Goal: Task Accomplishment & Management: Use online tool/utility

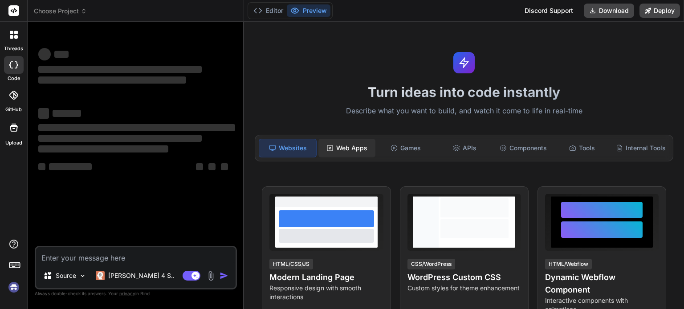
click at [341, 148] on div "Web Apps" at bounding box center [346, 148] width 57 height 19
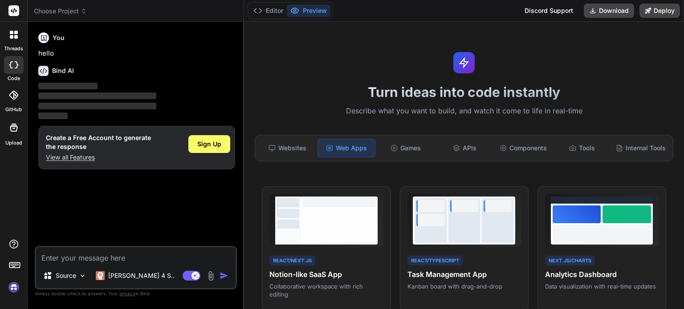
type textarea "x"
click at [85, 256] on textarea at bounding box center [135, 256] width 199 height 16
paste textarea "Loremips dolor sit ametconsect adipisc elitse doeiusmodte in utlaboreet do magn…"
type textarea "Loremips dolor sit ametconsect adipisc elitse doeiusmodte in utlaboreet do magn…"
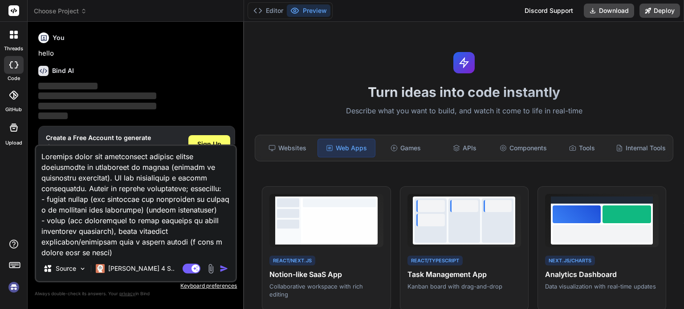
scroll to position [257, 0]
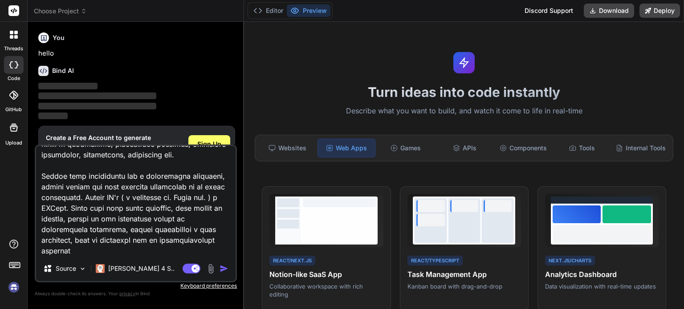
type textarea "x"
type textarea "Będziemy pisać jak najbardziej wydajną stronę internetową do głosowania na muzy…"
click at [212, 140] on span "Sign Up" at bounding box center [209, 144] width 24 height 9
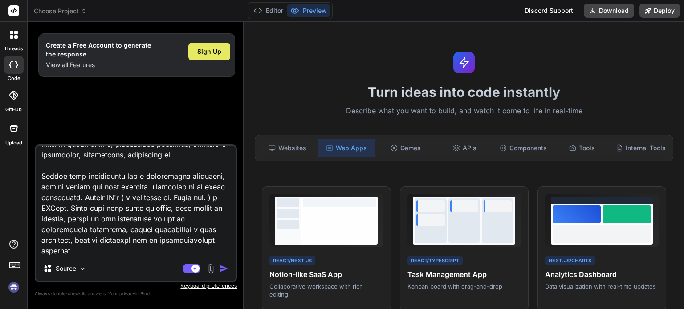
click at [211, 53] on span "Sign Up" at bounding box center [209, 51] width 24 height 9
click at [225, 268] on img "button" at bounding box center [224, 268] width 9 height 9
click at [224, 272] on img "button" at bounding box center [224, 268] width 9 height 9
click at [147, 255] on textarea at bounding box center [135, 201] width 199 height 110
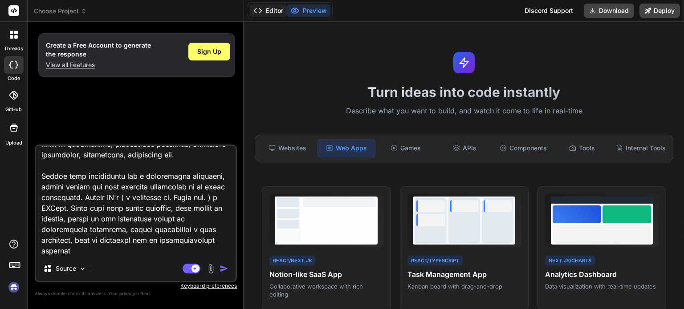
click at [274, 13] on button "Editor" at bounding box center [268, 10] width 37 height 12
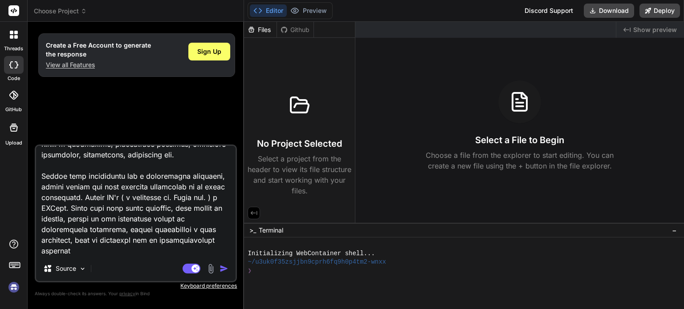
type textarea "x"
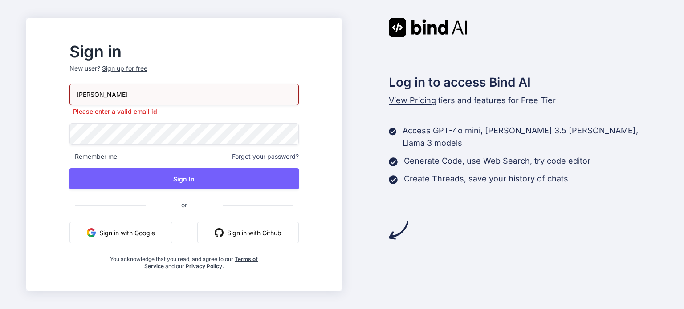
click at [153, 224] on button "Sign in with Google" at bounding box center [120, 232] width 103 height 21
click at [141, 233] on button "Sign in with Google" at bounding box center [120, 232] width 103 height 21
click at [136, 228] on button "Sign in with Google" at bounding box center [120, 232] width 103 height 21
click at [141, 89] on input "fabian" at bounding box center [183, 95] width 229 height 22
type input "f"
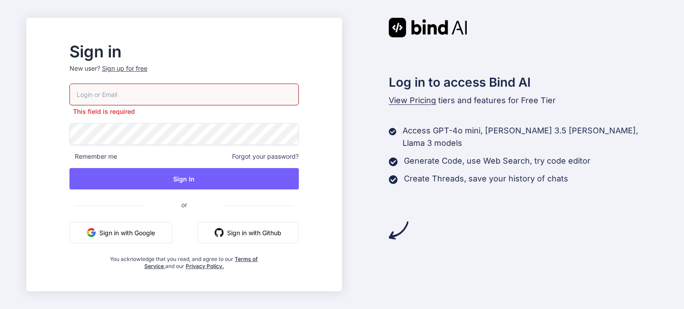
click at [139, 66] on div "Sign up for free" at bounding box center [124, 68] width 45 height 9
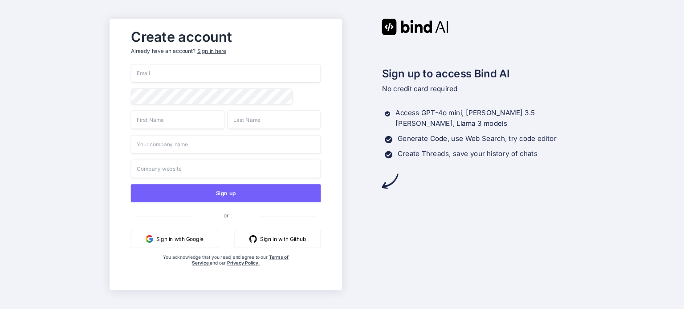
click at [164, 244] on button "Sign in with Google" at bounding box center [173, 239] width 87 height 18
click at [435, 61] on div "Sign up to access Bind AI No credit card required Access GPT-4o mini, Claude 3.…" at bounding box center [458, 104] width 232 height 171
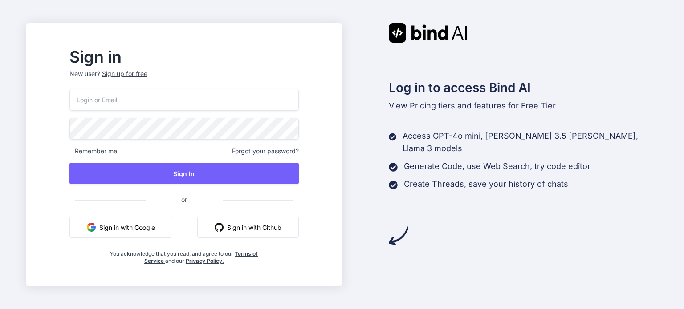
click at [172, 228] on button "Sign in with Google" at bounding box center [120, 227] width 103 height 21
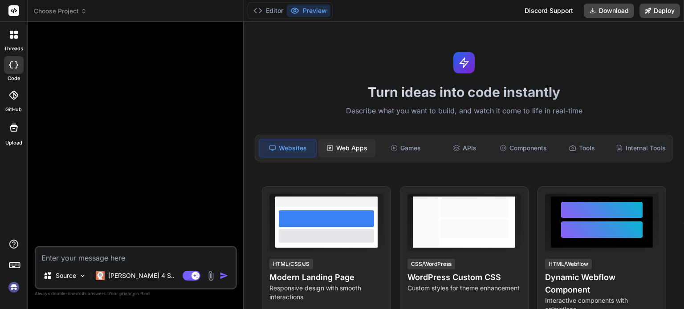
type textarea "x"
click at [352, 151] on div "Web Apps" at bounding box center [346, 148] width 57 height 19
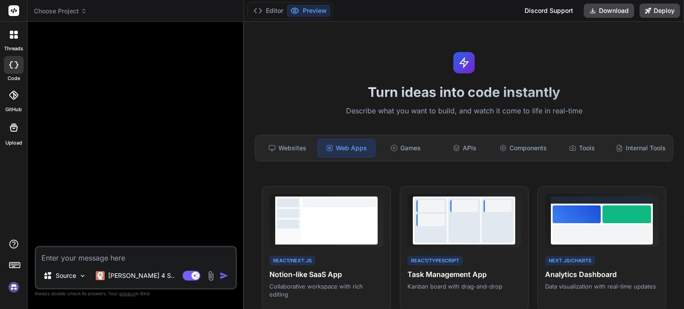
click at [156, 248] on textarea at bounding box center [135, 256] width 199 height 16
paste textarea "Będziemy pisać jak najbardziej wydajną stronę internetową do głosowania na muzy…"
type textarea "Będziemy pisać jak najbardziej wydajną stronę internetową do głosowania na muzy…"
type textarea "x"
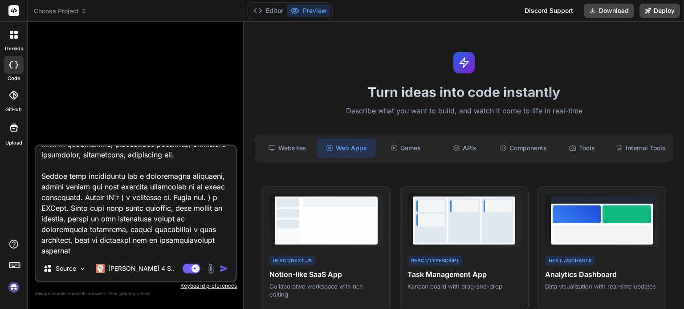
type textarea "Będziemy pisać jak najbardziej wydajną stronę internetową do głosowania na muzy…"
click at [223, 270] on img "button" at bounding box center [224, 268] width 9 height 9
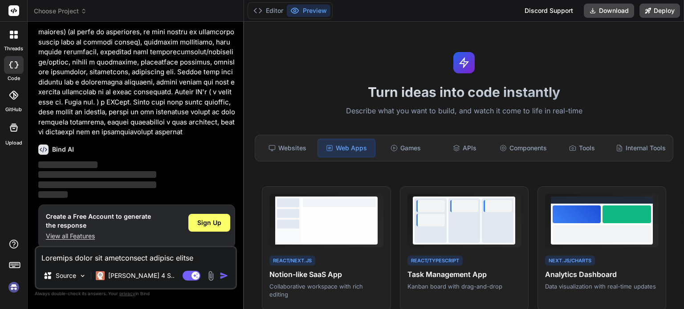
scroll to position [147, 0]
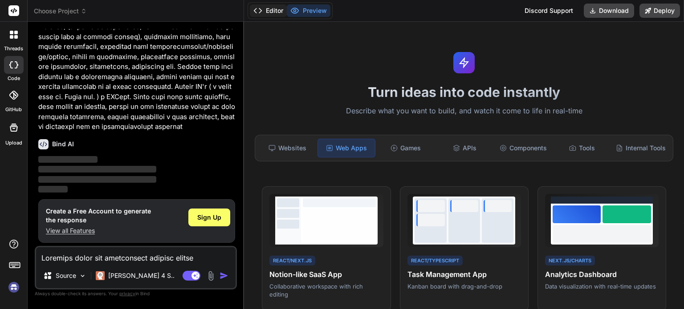
click at [274, 14] on button "Editor" at bounding box center [268, 10] width 37 height 12
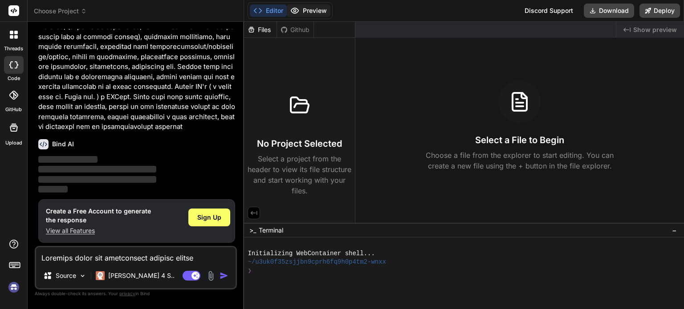
click at [305, 9] on button "Preview" at bounding box center [309, 10] width 44 height 12
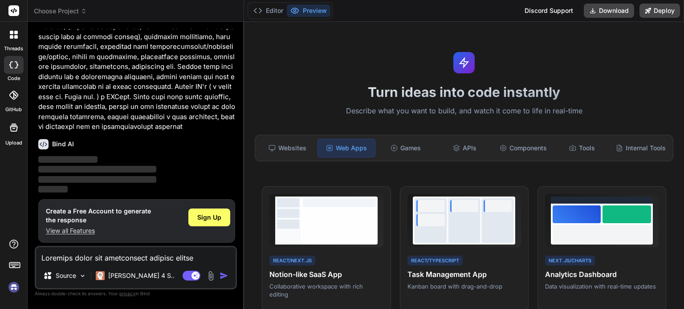
click at [203, 177] on p "‌" at bounding box center [136, 180] width 197 height 10
click at [156, 185] on p "‌" at bounding box center [136, 190] width 197 height 10
click at [64, 173] on span "‌" at bounding box center [97, 169] width 118 height 8
click at [54, 145] on h6 "Bind AI" at bounding box center [63, 144] width 22 height 9
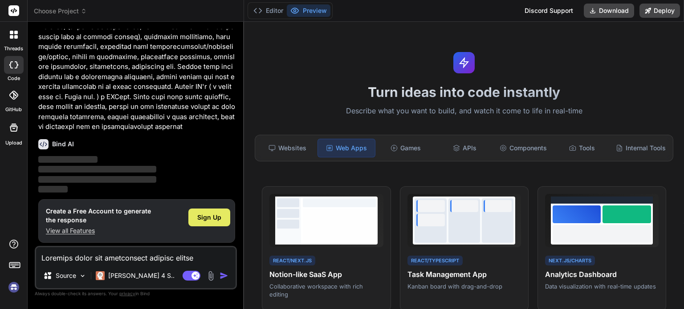
click at [203, 219] on span "Sign Up" at bounding box center [209, 217] width 24 height 9
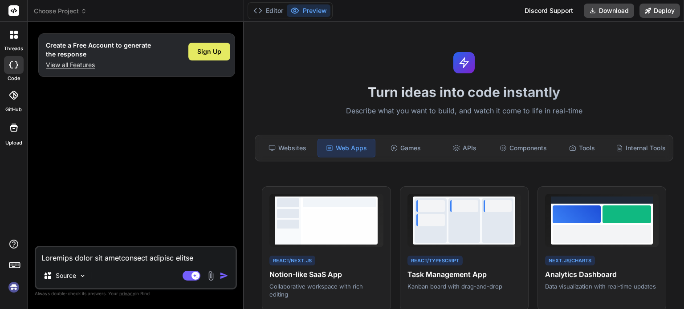
scroll to position [0, 0]
type textarea "x"
click at [21, 40] on div at bounding box center [13, 34] width 19 height 19
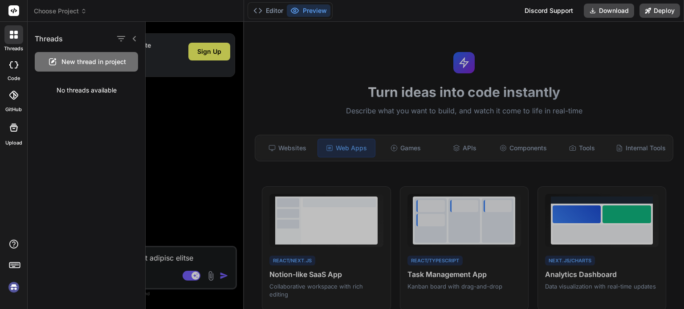
click at [16, 287] on img at bounding box center [13, 287] width 15 height 15
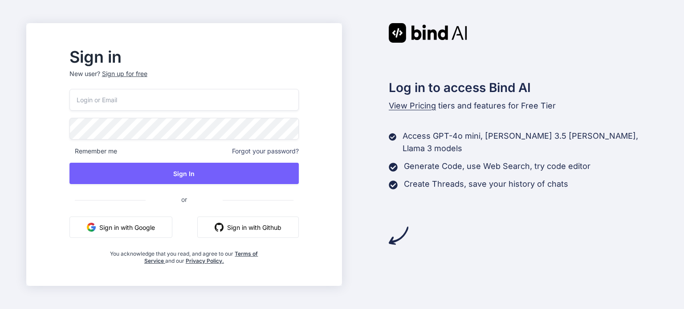
click at [159, 233] on button "Sign in with Google" at bounding box center [120, 227] width 103 height 21
click at [164, 230] on button "Sign in with Google" at bounding box center [120, 227] width 103 height 21
click at [153, 231] on button "Sign in with Google" at bounding box center [120, 227] width 103 height 21
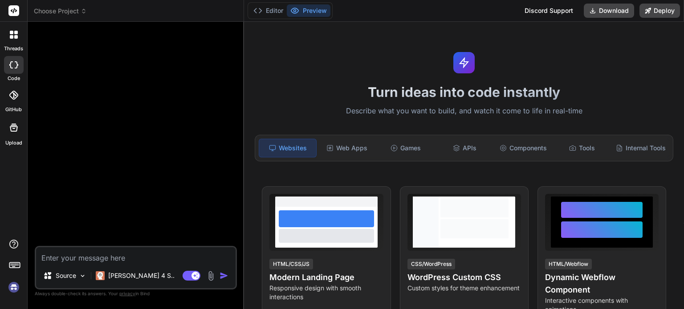
click at [13, 287] on img at bounding box center [13, 287] width 15 height 15
click at [14, 286] on img at bounding box center [13, 287] width 15 height 15
click at [166, 257] on textarea at bounding box center [135, 256] width 199 height 16
paste textarea "Będziemy pisać jak najbardziej wydajną stronę internetową do głosowania na muzy…"
type textarea "x"
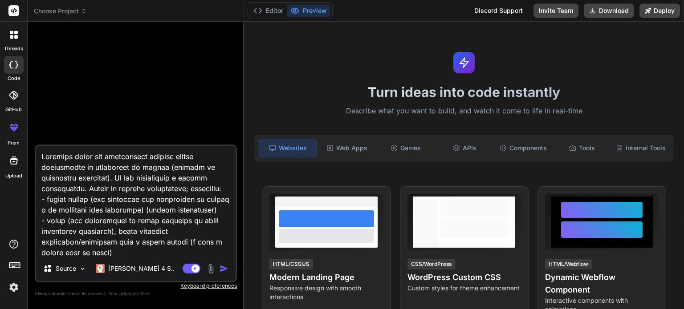
scroll to position [257, 0]
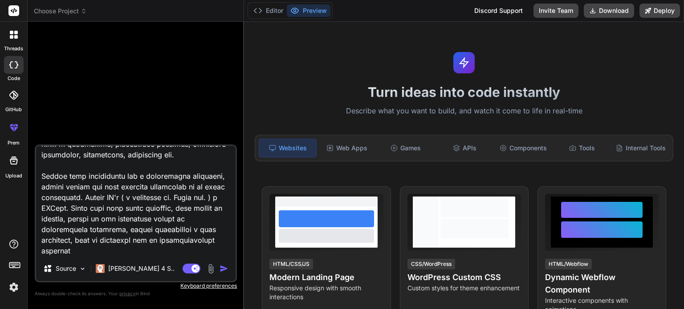
type textarea "Będziemy pisać jak najbardziej wydajną stronę internetową do głosowania na muzy…"
click at [227, 271] on img "button" at bounding box center [224, 268] width 9 height 9
type textarea "x"
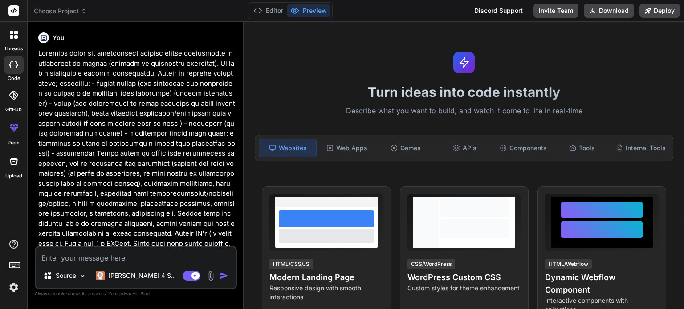
scroll to position [0, 0]
click at [232, 130] on p at bounding box center [136, 164] width 197 height 231
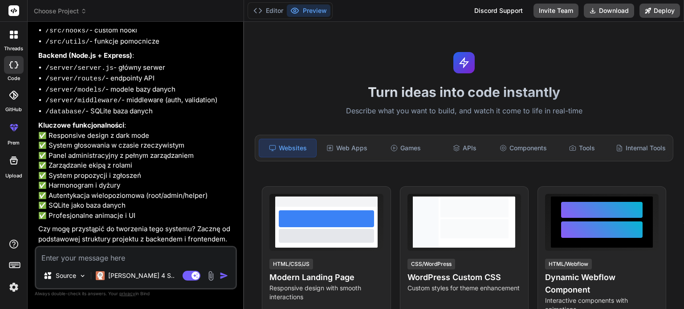
scroll to position [485, 0]
click at [108, 251] on textarea at bounding box center [135, 256] width 199 height 16
type textarea "x"
type textarea "t"
type textarea "x"
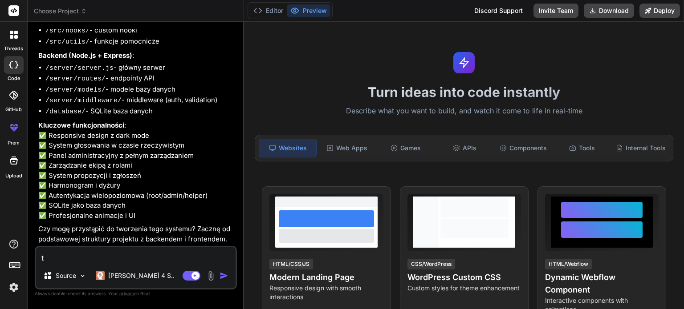
type textarea "ta"
type textarea "x"
type textarea "tak"
type textarea "x"
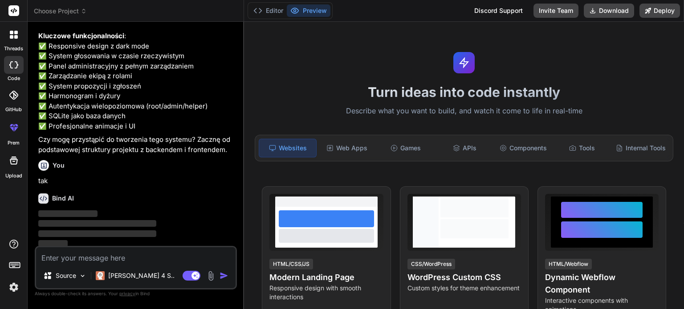
scroll to position [577, 0]
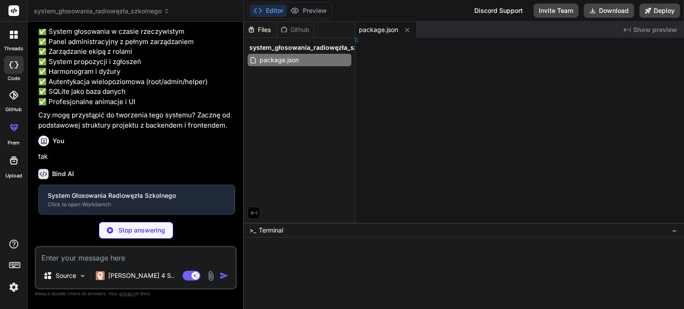
type textarea "x"
type textarea ")"
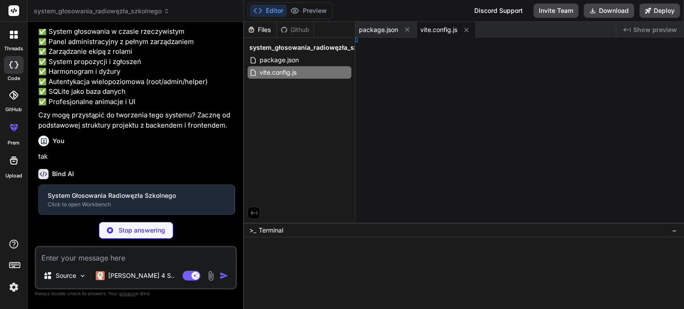
type textarea "x"
type textarea "[], }"
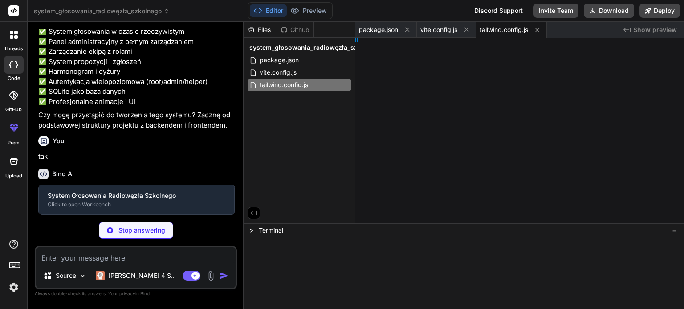
type textarea "x"
type textarea "}, }"
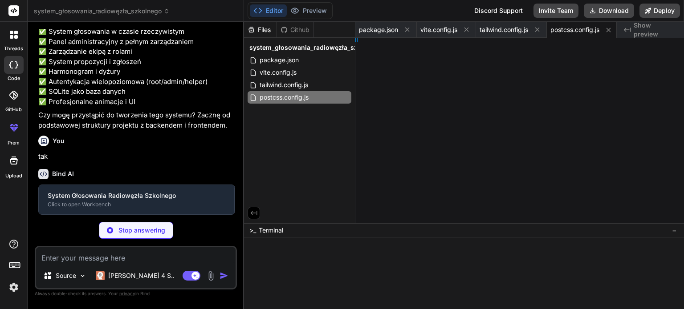
type textarea "x"
type textarea "l>"
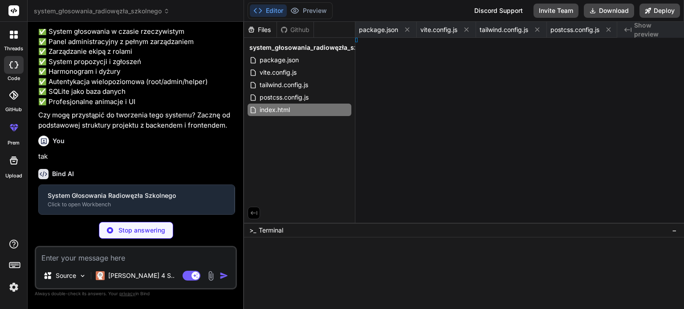
type textarea "x"
type textarea "ode>, )"
type textarea "x"
type textarea "p: text; }"
type textarea "x"
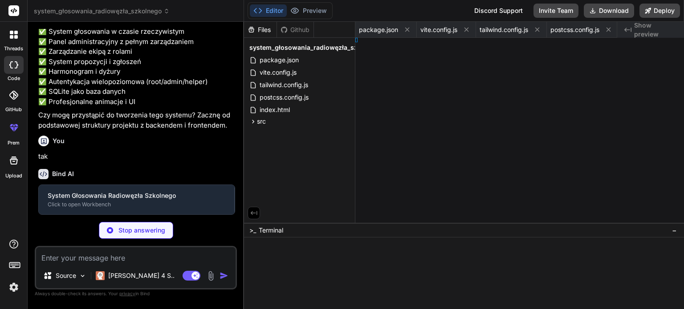
type textarea "ault App"
type textarea "x"
type textarea "> ) }"
type textarea "x"
type textarea ") }"
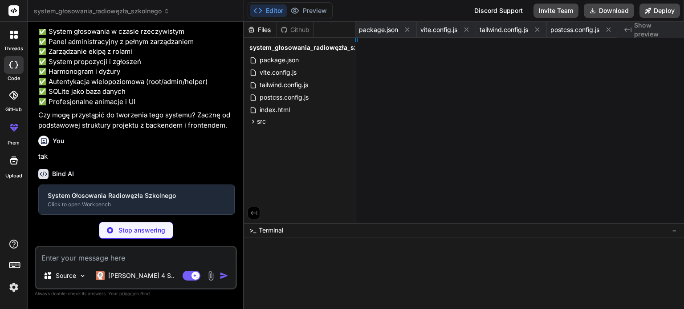
type textarea "x"
type textarea "der> ) }"
type textarea "x"
type textarea "}"
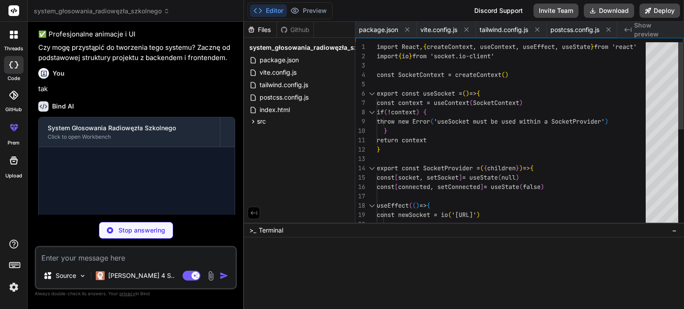
scroll to position [0, 438]
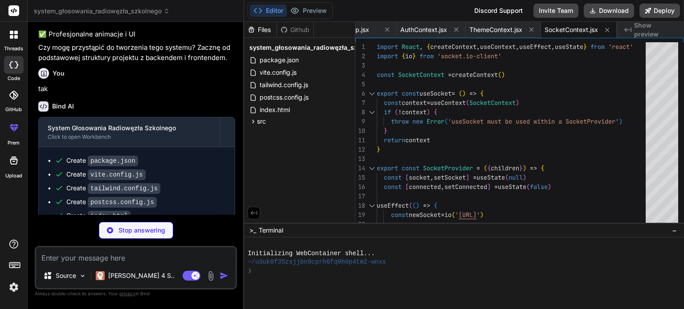
click at [231, 94] on p "tak" at bounding box center [136, 89] width 197 height 10
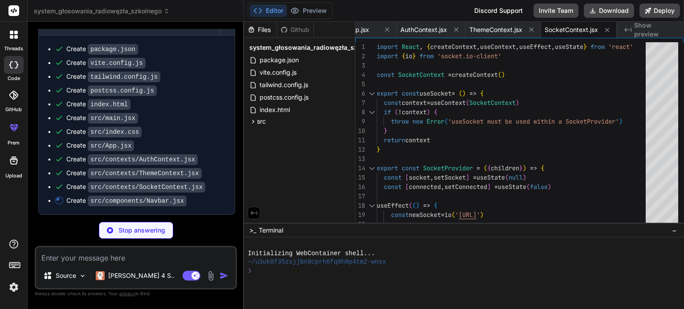
scroll to position [777, 0]
type textarea "x"
type textarea "</div> </motion.div> )} </AnimatePresence> </nav> ) } export default Navbar"
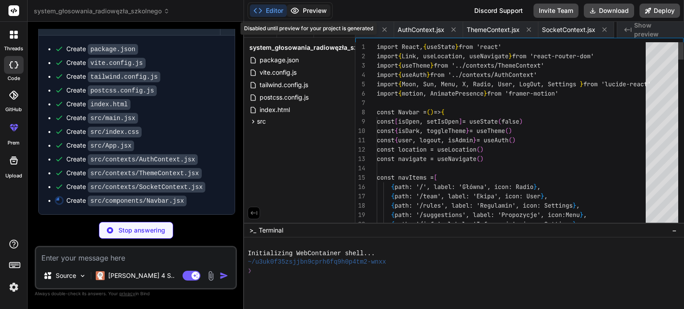
scroll to position [0, 491]
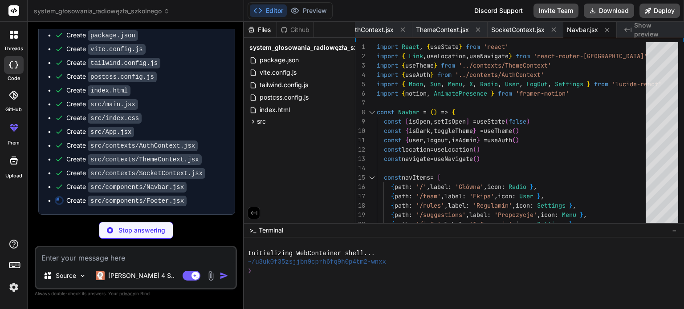
type textarea "x"
type textarea "export default Footer"
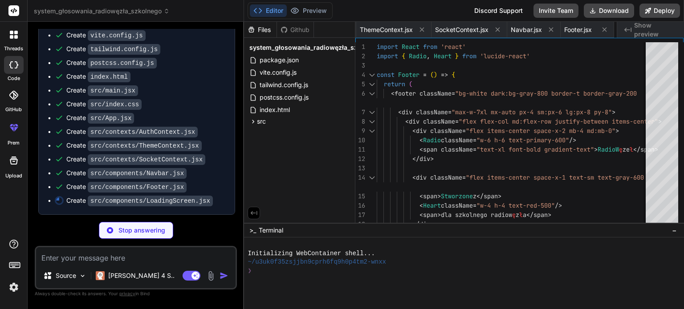
type textarea "x"
type textarea "export default LoadingScreen"
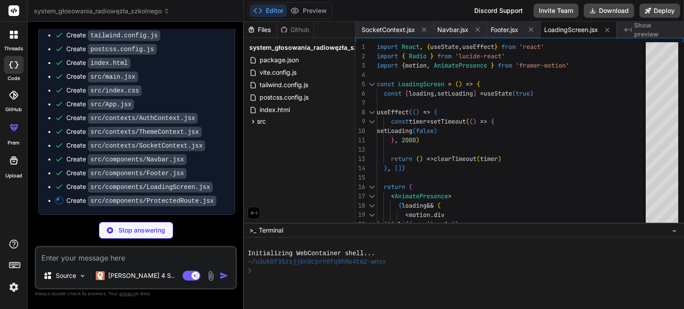
type textarea "x"
type textarea "if (requireHelper && !isHelper) { return <Navigate to="/" replace /> } return c…"
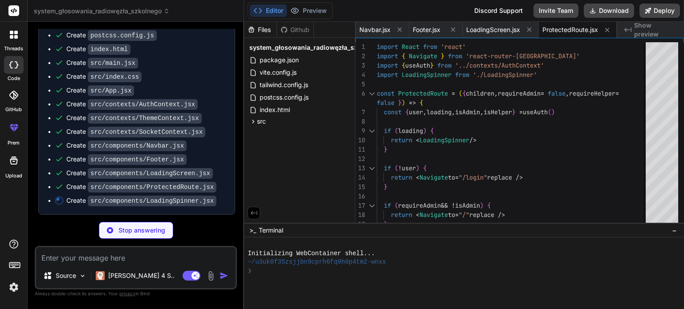
type textarea "x"
type textarea "export default LoadingSpinner"
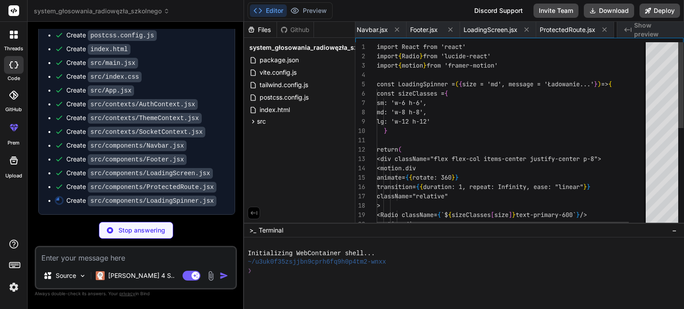
scroll to position [0, 777]
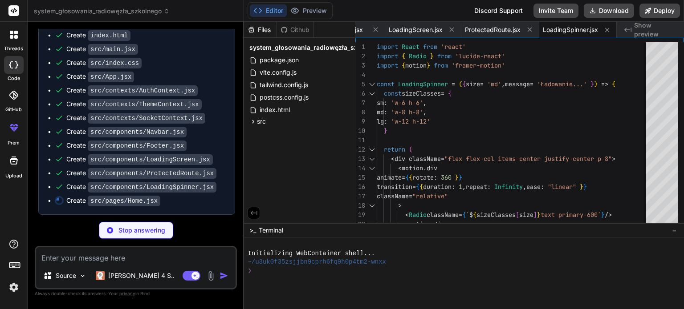
type textarea "x"
type textarea ") } export default Home"
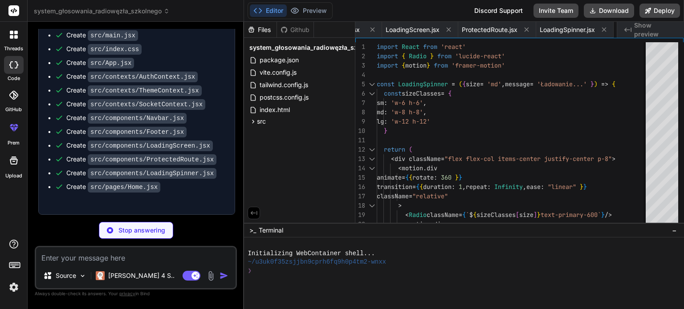
type textarea "x"
type textarea "const PORT = process.env.PORT || 3001 server.listen(PORT, () => { console.log(`…"
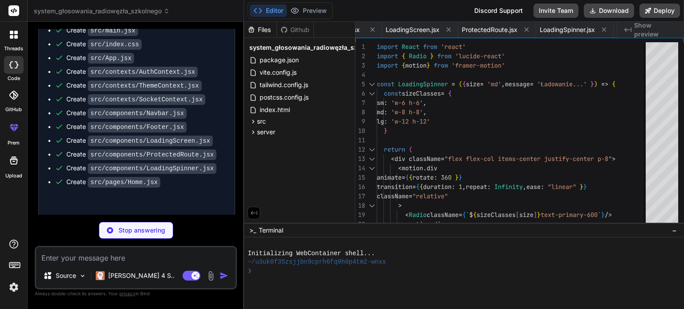
type textarea "x"
type textarea "export { db }"
type textarea "x"
type textarea "export const requireRoot = (req, res, next) => { if (req.user.role !== 'root') …"
type textarea "x"
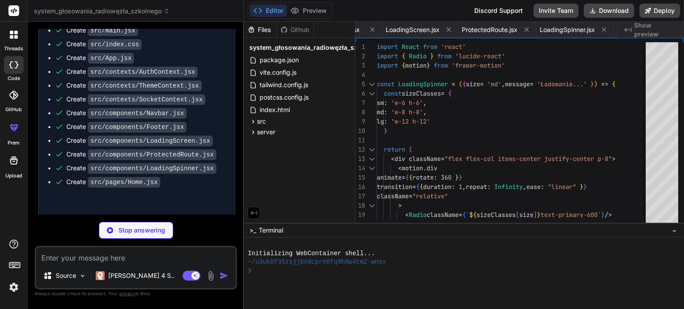
type textarea "export default router"
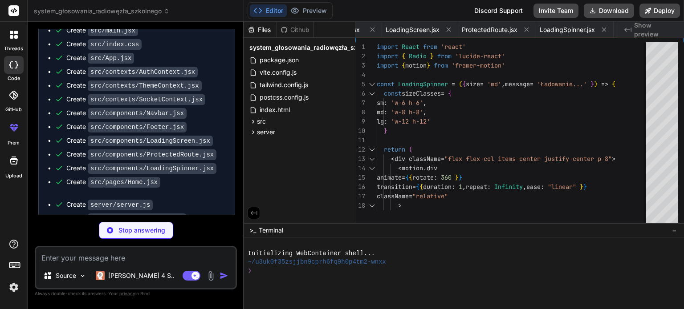
scroll to position [0, 1047]
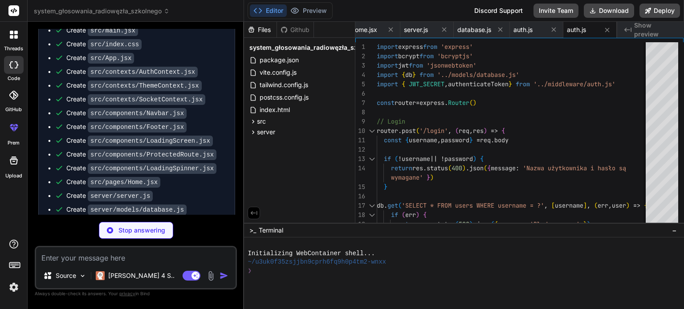
click at [232, 181] on div "Create package.json Create vite.config.js Create tailwind.config.js Create post…" at bounding box center [137, 106] width 196 height 317
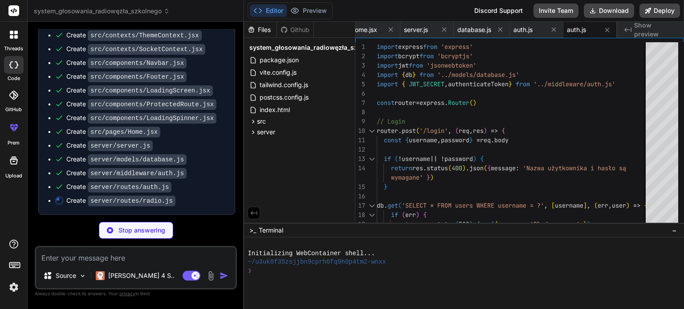
type textarea "x"
type textarea "stats.activeListeners = Math.floor(Math.random() * 200) + 50 res.json(stats) })…"
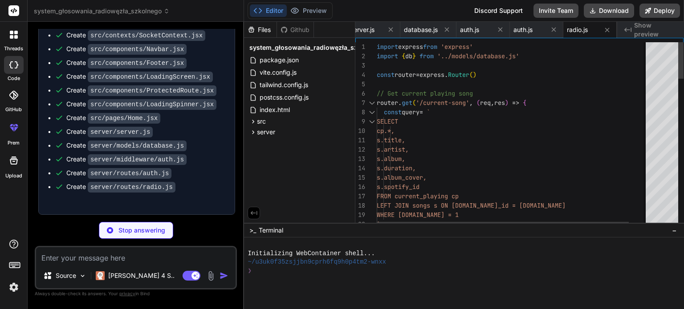
scroll to position [927, 0]
type textarea "x"
type textarea "} res.json(sessions || []) }) }) export default router"
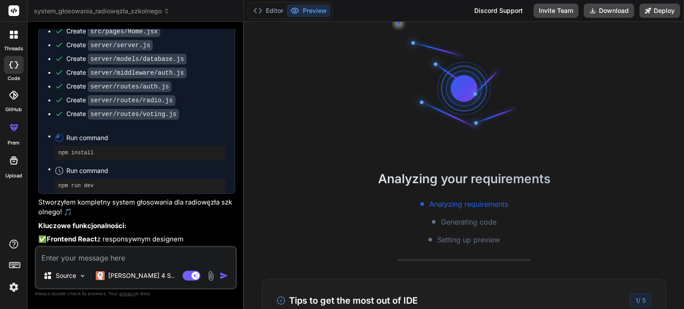
scroll to position [17, 0]
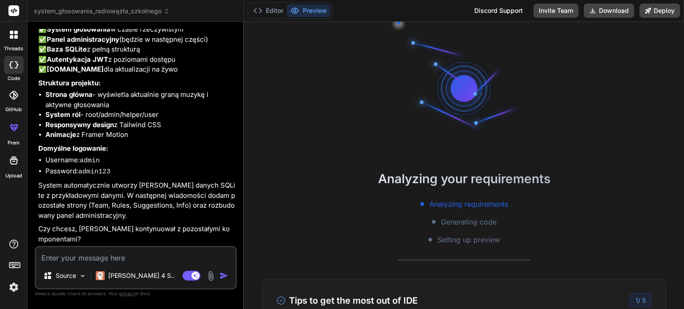
scroll to position [1303, 0]
click at [174, 259] on textarea at bounding box center [135, 256] width 199 height 16
type textarea "x"
type textarea "t"
type textarea "x"
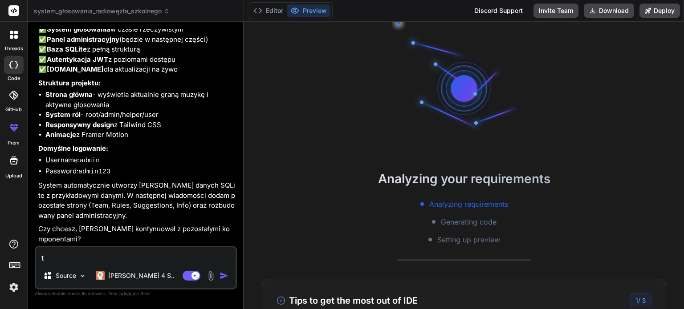
type textarea "ta"
type textarea "x"
type textarea "tak"
type textarea "x"
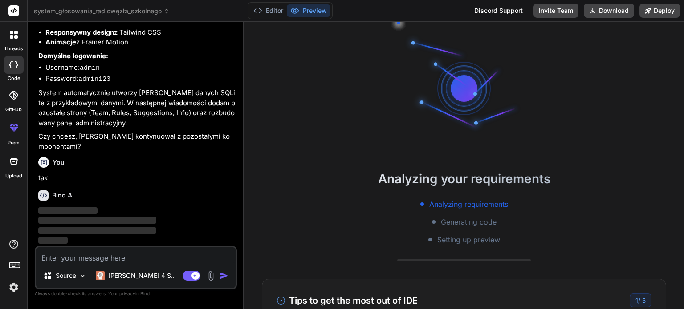
scroll to position [1396, 0]
click at [264, 13] on button "Editor" at bounding box center [268, 10] width 37 height 12
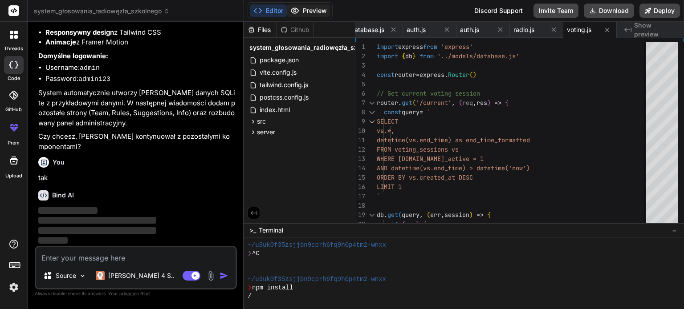
click at [306, 10] on button "Preview" at bounding box center [309, 10] width 44 height 12
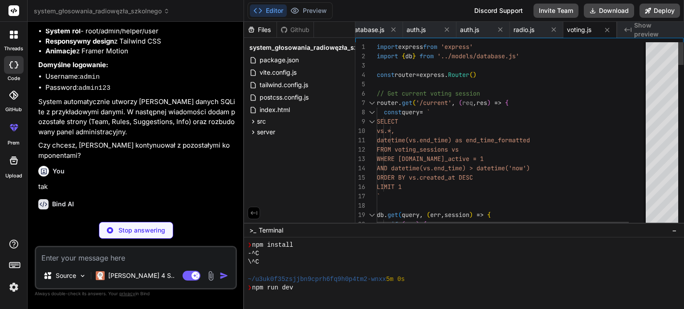
drag, startPoint x: 681, startPoint y: 75, endPoint x: 683, endPoint y: 130, distance: 54.8
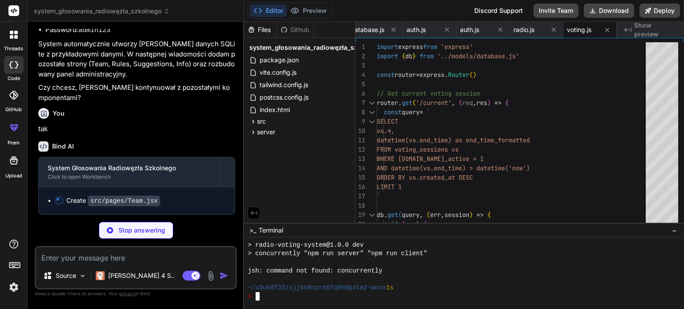
scroll to position [119, 0]
click at [212, 119] on div "You" at bounding box center [136, 113] width 197 height 11
type textarea "x"
type textarea "case 'facebook': return Facebook case 'email': return Mail default: return Mail…"
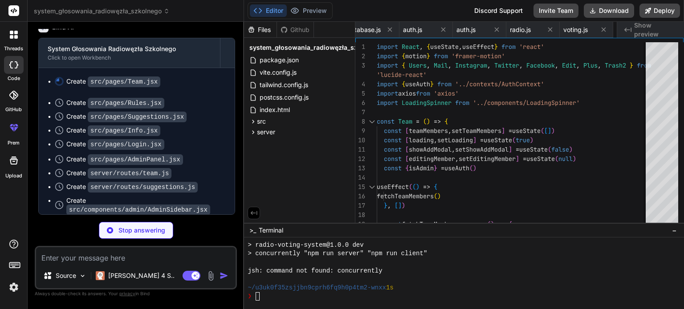
scroll to position [0, 1207]
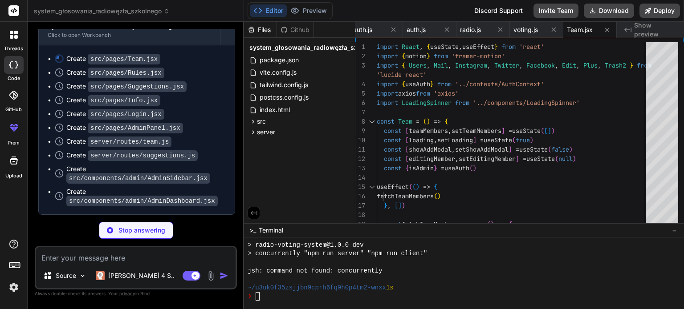
click at [232, 137] on div "Bind AI System Głosowania Radiowęzła Szkolnego Click to open Workbench Create s…" at bounding box center [136, 103] width 197 height 223
click at [254, 131] on icon at bounding box center [253, 133] width 8 height 8
click at [261, 167] on icon at bounding box center [261, 167] width 8 height 8
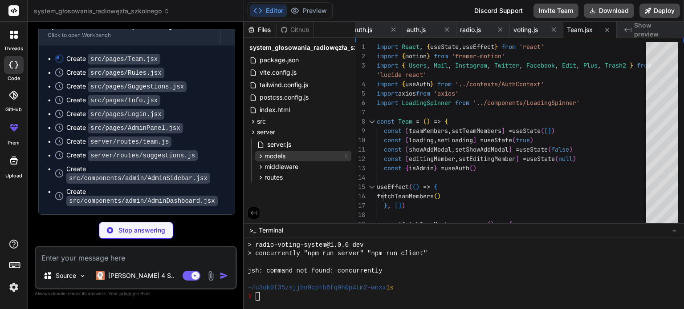
click at [264, 156] on icon at bounding box center [261, 157] width 8 height 8
click at [262, 174] on icon at bounding box center [261, 178] width 8 height 8
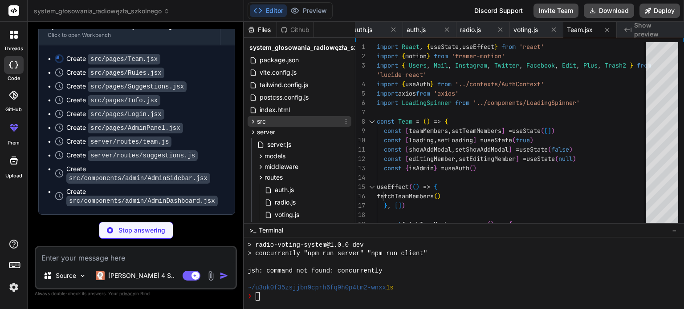
click at [252, 123] on icon at bounding box center [253, 122] width 2 height 4
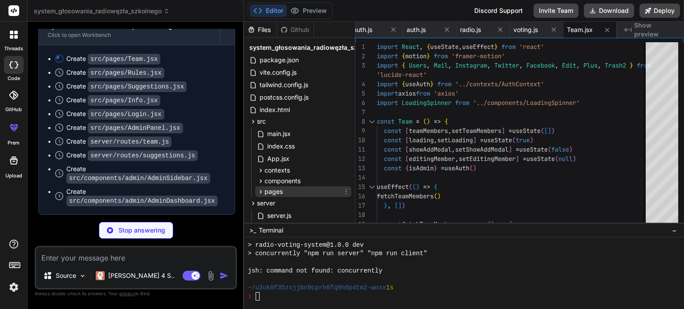
click at [262, 194] on icon at bounding box center [261, 192] width 8 height 8
click at [277, 215] on span "Team.jsx" at bounding box center [288, 216] width 28 height 11
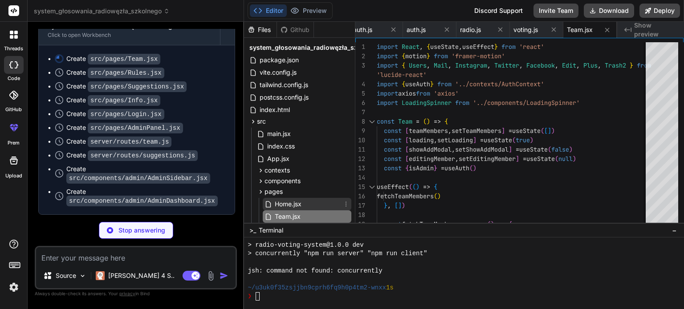
click at [284, 203] on span "Home.jsx" at bounding box center [288, 204] width 28 height 11
type textarea "x"
type textarea ") } export default Home"
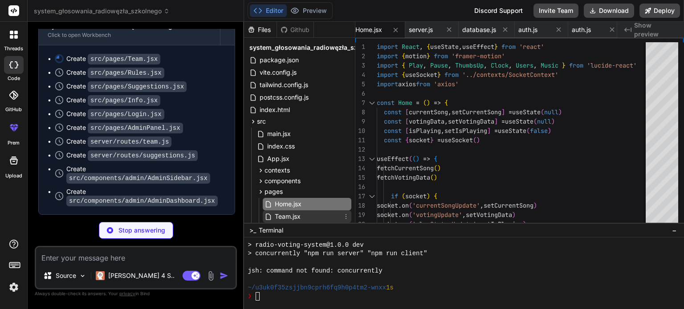
type textarea "x"
click at [285, 216] on span "Team.jsx" at bounding box center [288, 216] width 28 height 11
type textarea "case 'facebook': return Facebook case 'email': return Mail default: return Mail…"
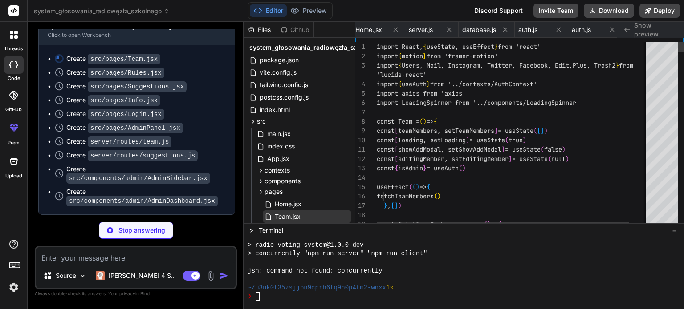
scroll to position [0, 1207]
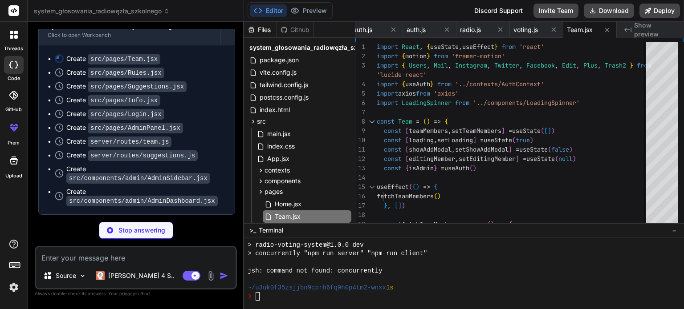
click at [648, 28] on span "Show preview" at bounding box center [655, 30] width 43 height 18
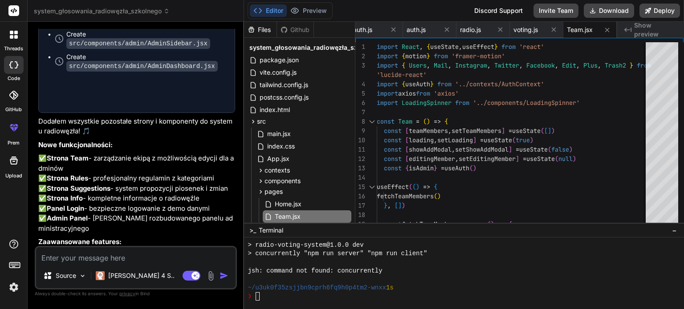
type textarea "x"
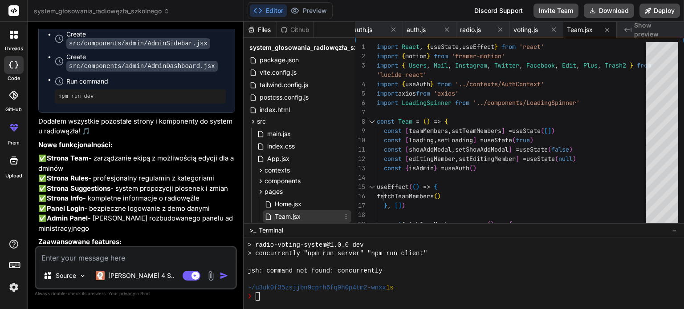
click at [306, 215] on div "Team.jsx" at bounding box center [307, 217] width 89 height 12
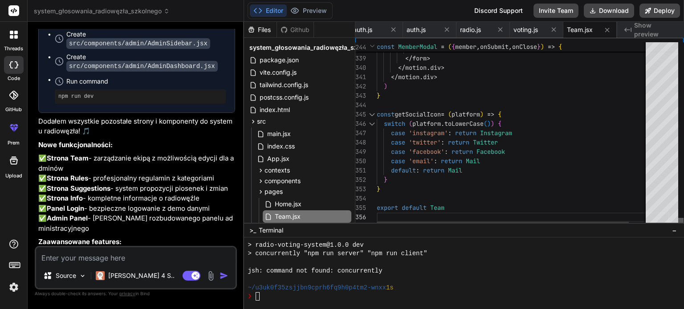
click at [678, 228] on div at bounding box center [680, 222] width 5 height 9
click at [352, 118] on div "system_głosowania_radiowęzła_szkolnego package.json vite.config.js tailwind.con…" at bounding box center [299, 181] width 111 height 287
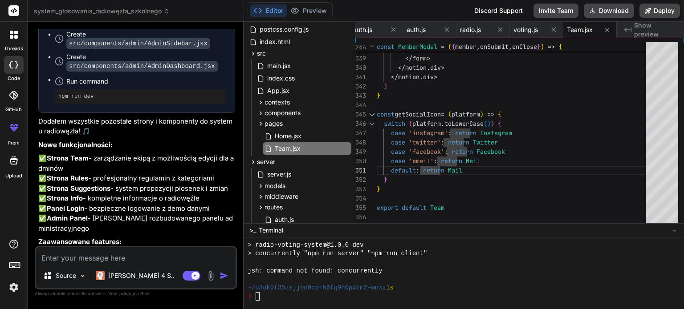
scroll to position [69, 0]
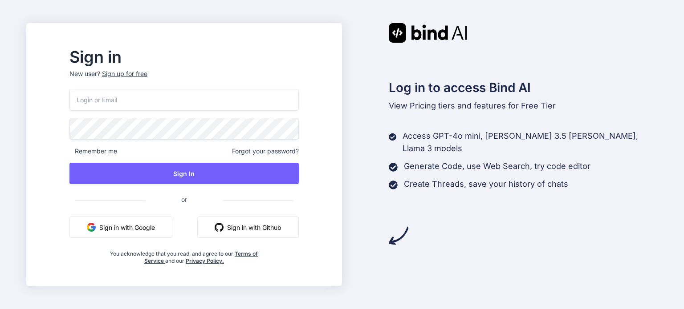
click at [145, 76] on div "Sign up for free" at bounding box center [124, 73] width 45 height 9
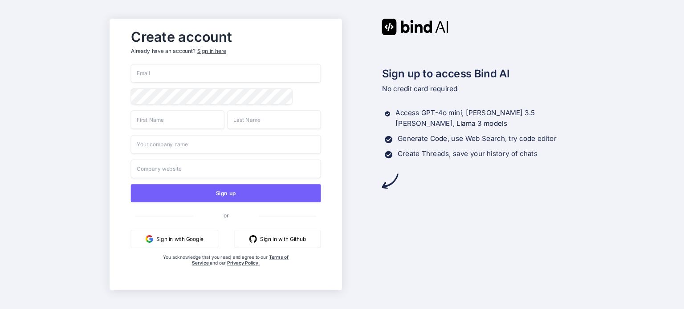
click at [167, 69] on input "email" at bounding box center [225, 73] width 190 height 19
type input "fabian.okroy96@gmail.com"
type input "Fabian"
click at [260, 116] on input "Okrój" at bounding box center [274, 119] width 94 height 19
type input "O"
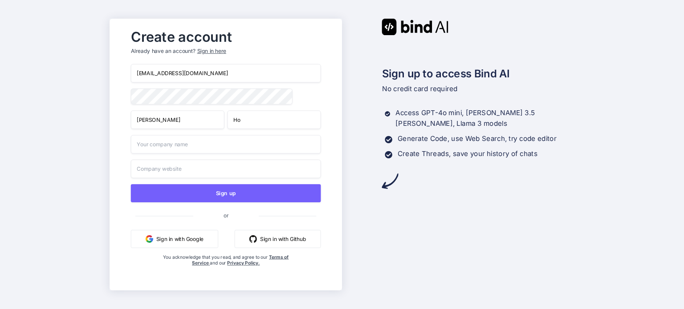
type input "H"
type input "f"
type input "Fabian"
click at [239, 154] on input "text" at bounding box center [225, 144] width 190 height 19
type input "sigmawebsites"
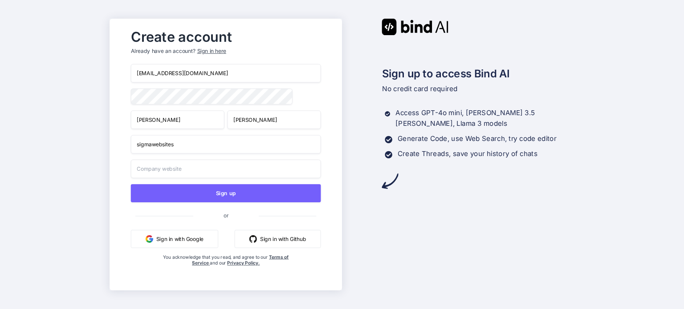
click at [232, 169] on input "text" at bounding box center [225, 169] width 190 height 19
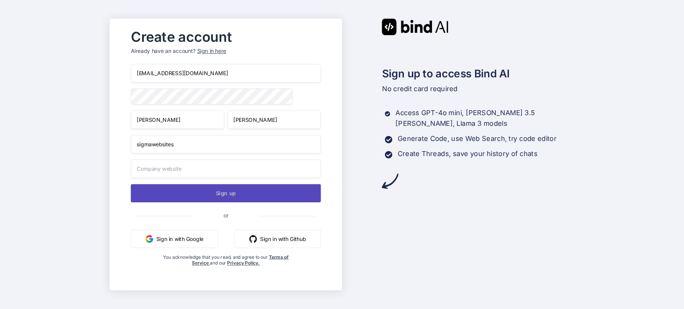
click at [230, 192] on button "Sign up" at bounding box center [225, 193] width 190 height 18
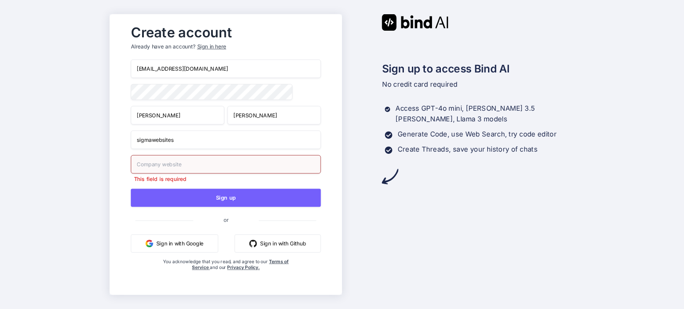
click at [236, 159] on input "text" at bounding box center [225, 164] width 190 height 19
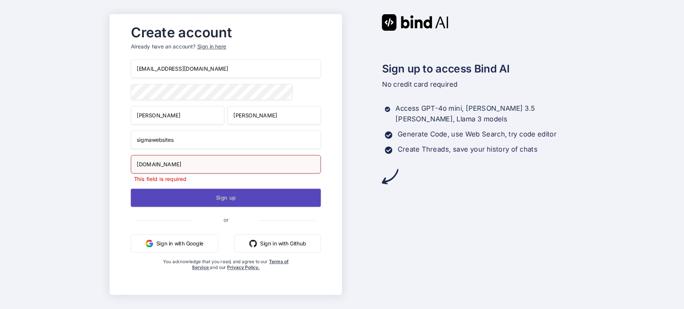
type input "sigmawebsites.com"
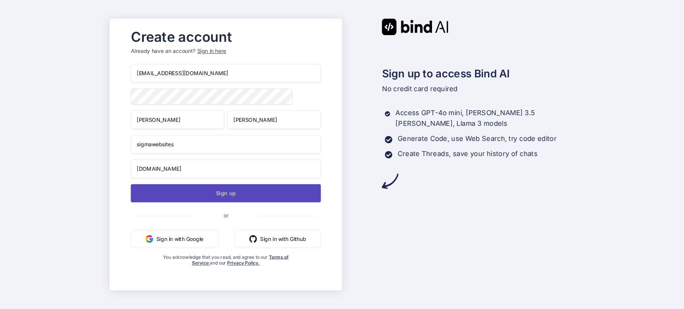
click at [232, 192] on button "Sign up" at bounding box center [225, 193] width 190 height 18
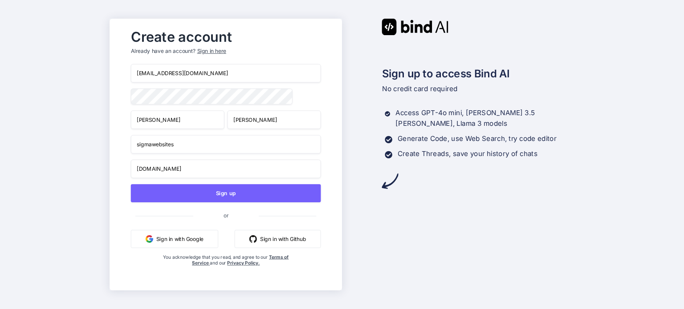
click at [175, 72] on input "fabian.okroy96@gmail.com" at bounding box center [225, 73] width 190 height 19
type input "[EMAIL_ADDRESS][DOMAIN_NAME]"
click at [191, 206] on div "skript.fabian@gmail.com Fabian Fabian sigmawebsites sigmawebsites.com Sign up o…" at bounding box center [225, 174] width 190 height 220
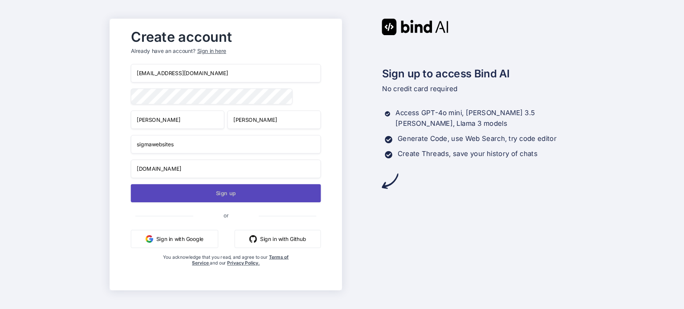
click at [198, 195] on button "Sign up" at bounding box center [225, 193] width 190 height 18
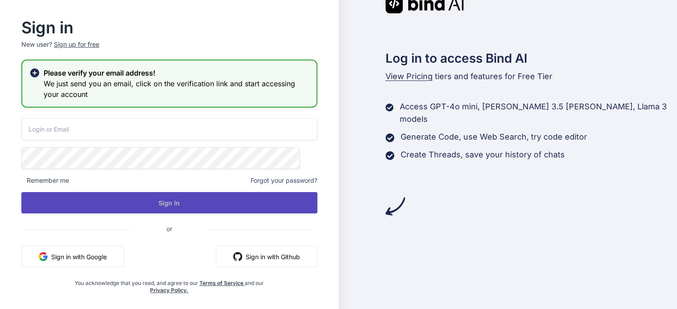
type input "[EMAIL_ADDRESS][DOMAIN_NAME]"
click at [238, 201] on button "Sign In" at bounding box center [169, 202] width 296 height 21
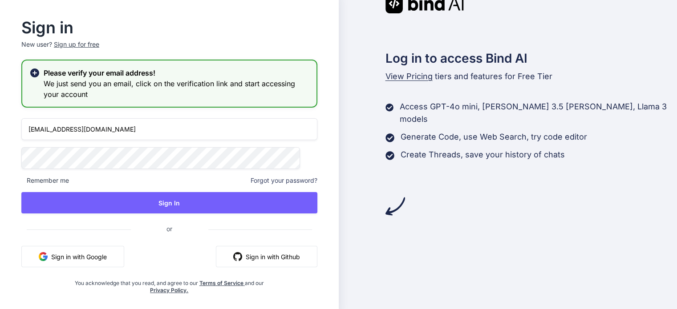
click at [207, 92] on h3 "We just send you an email, click on the verification link and start accessing y…" at bounding box center [177, 88] width 266 height 21
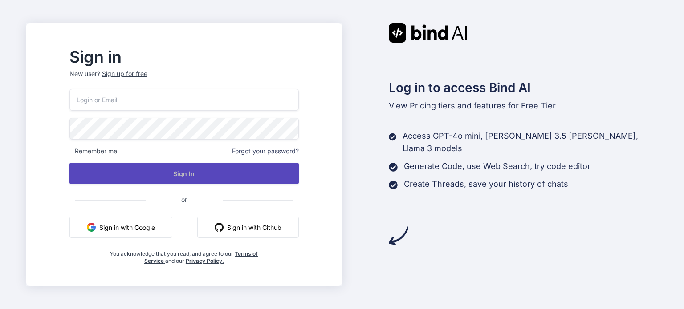
type input "[EMAIL_ADDRESS][DOMAIN_NAME]"
click at [258, 176] on button "Sign In" at bounding box center [183, 173] width 229 height 21
click at [291, 176] on button "Sign In" at bounding box center [183, 173] width 229 height 21
